Goal: Information Seeking & Learning: Understand process/instructions

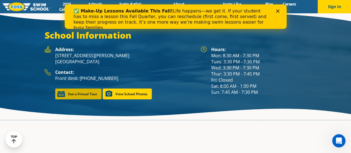
scroll to position [721, 0]
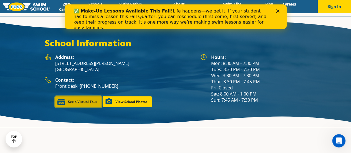
click at [86, 96] on link "See a Virtual Tour" at bounding box center [78, 101] width 46 height 11
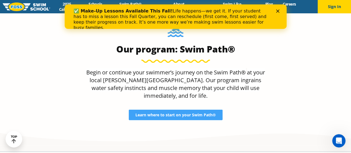
scroll to position [567, 0]
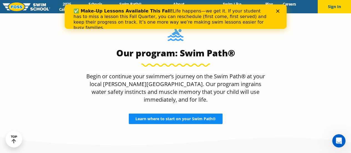
click at [160, 117] on span "Learn where to start on your Swim Path®" at bounding box center [175, 119] width 80 height 4
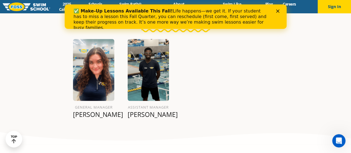
scroll to position [420, 0]
